Goal: Task Accomplishment & Management: Manage account settings

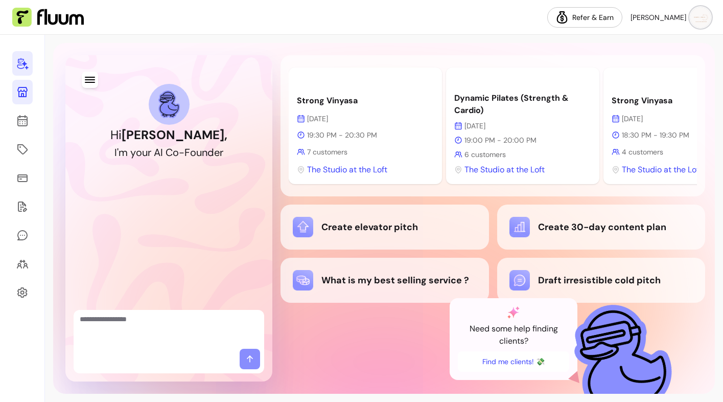
click at [29, 95] on link at bounding box center [22, 92] width 20 height 25
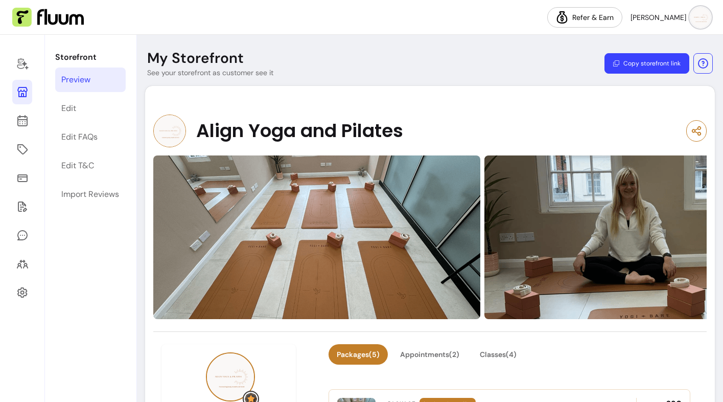
click at [636, 61] on button "Copy storefront link" at bounding box center [647, 63] width 85 height 20
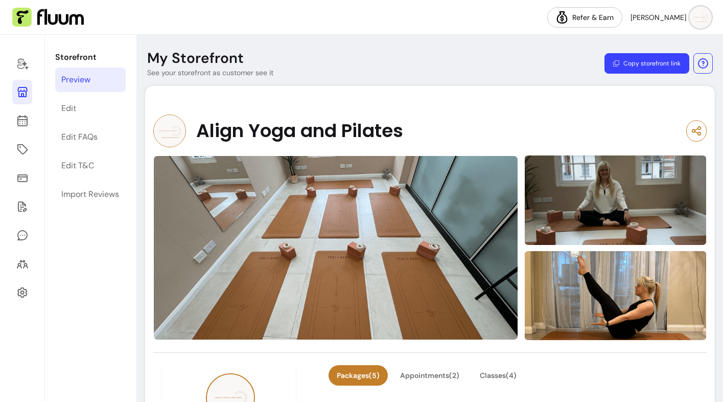
click at [705, 18] on img at bounding box center [700, 17] width 20 height 20
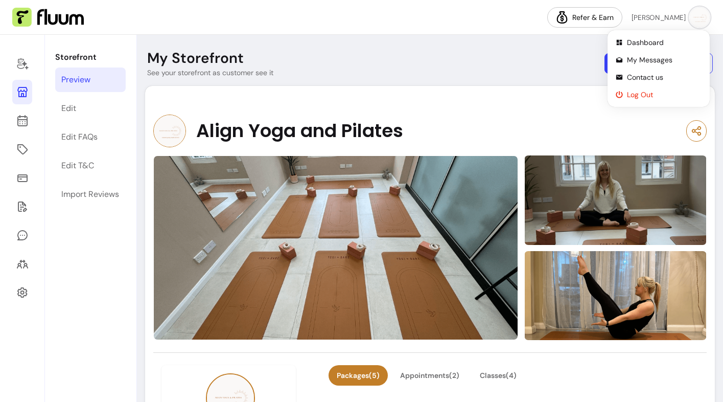
click at [632, 93] on span "Log Out" at bounding box center [664, 94] width 75 height 10
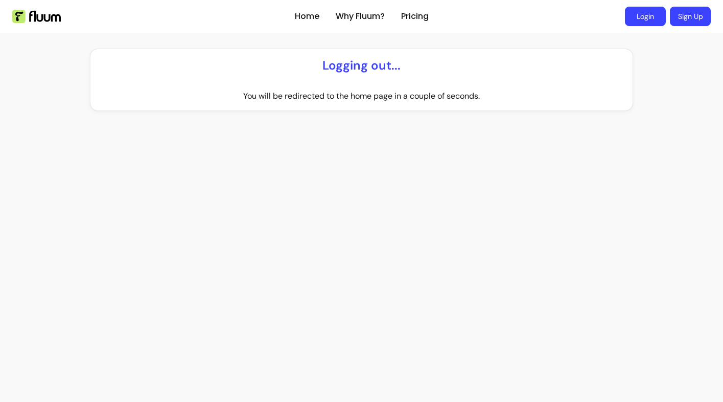
click at [651, 17] on link "Login" at bounding box center [645, 16] width 41 height 19
